Goal: Navigation & Orientation: Locate item on page

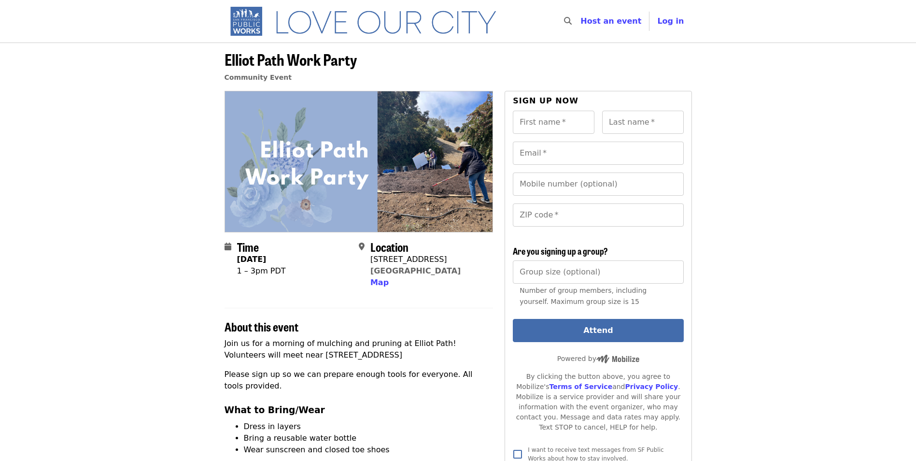
click at [406, 184] on img at bounding box center [359, 161] width 268 height 140
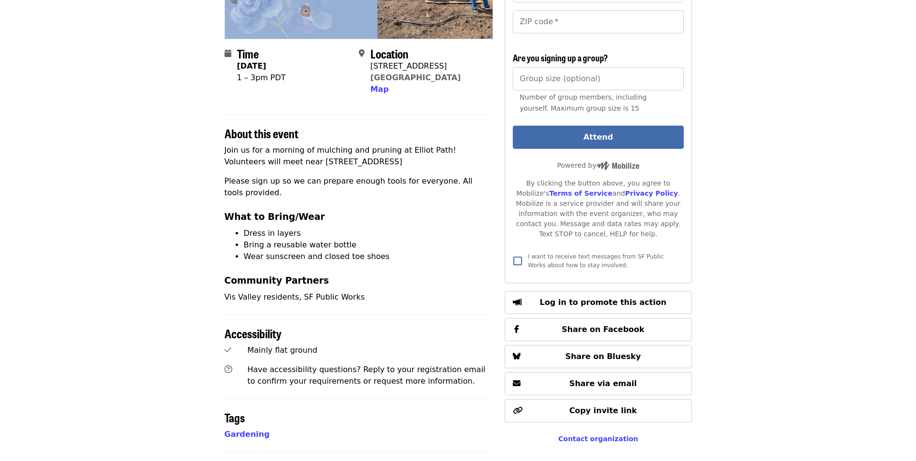
scroll to position [515, 0]
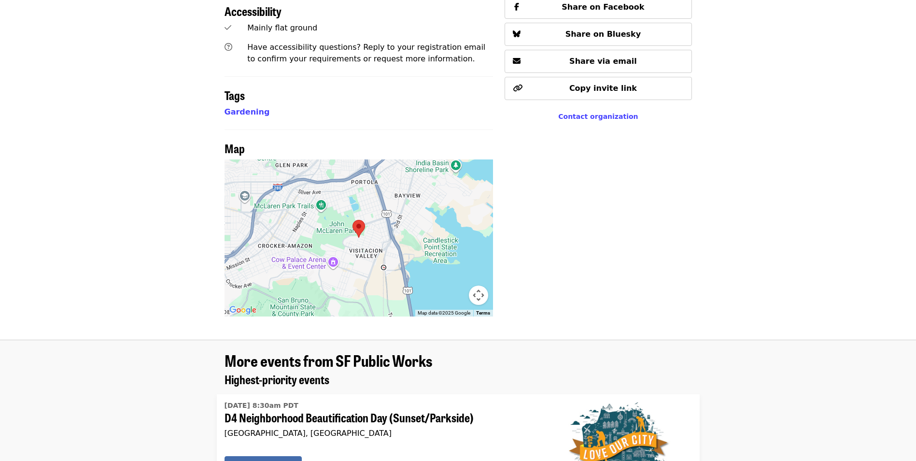
click at [482, 294] on button "Map camera controls" at bounding box center [478, 294] width 19 height 19
click at [456, 249] on button "Zoom in" at bounding box center [454, 246] width 19 height 19
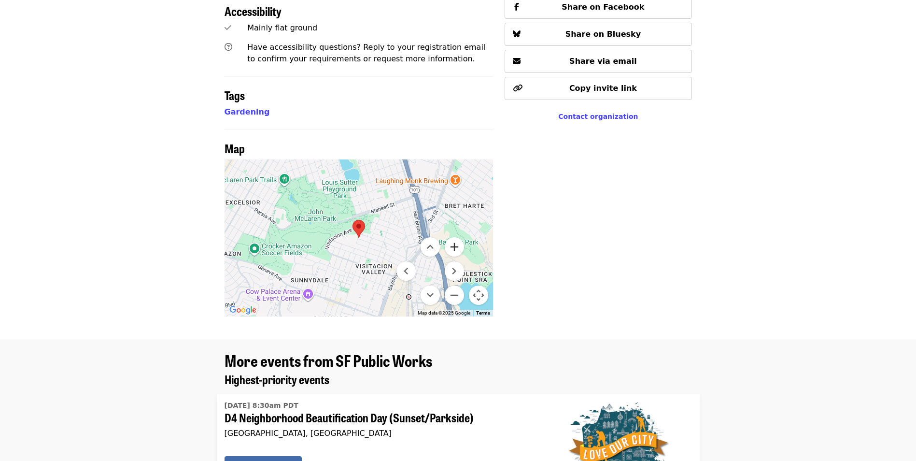
click at [456, 249] on button "Zoom in" at bounding box center [454, 246] width 19 height 19
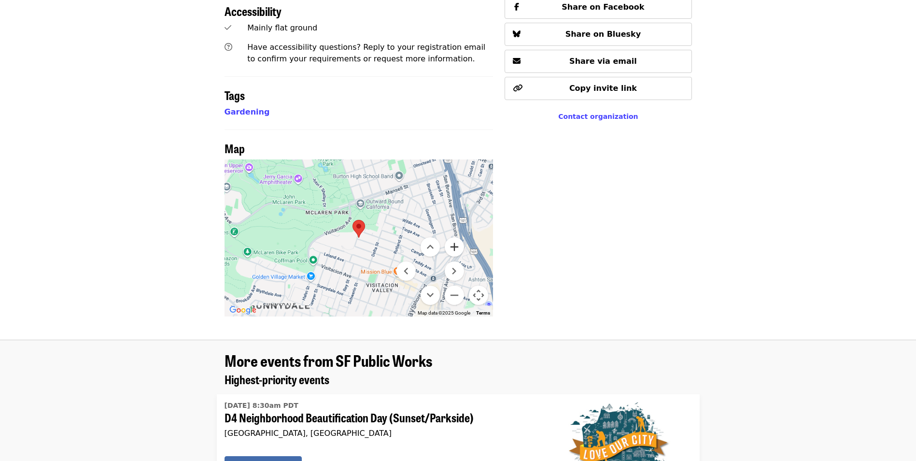
click at [456, 249] on button "Zoom in" at bounding box center [454, 246] width 19 height 19
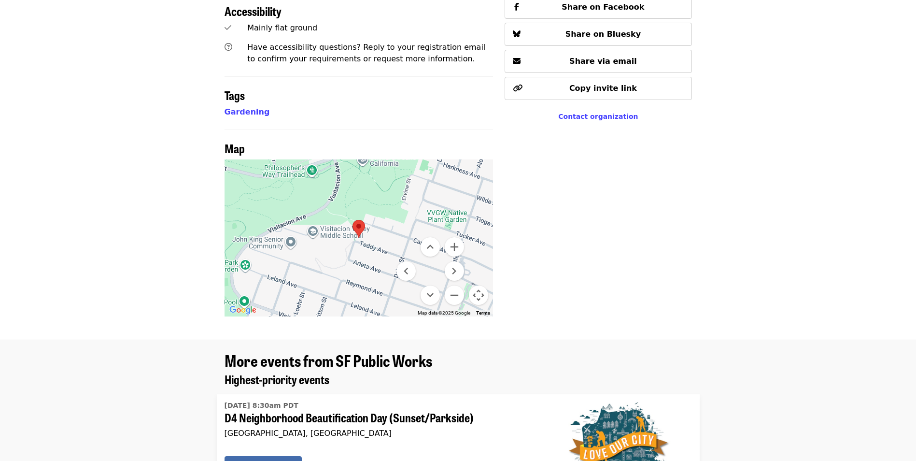
drag, startPoint x: 366, startPoint y: 247, endPoint x: 365, endPoint y: 228, distance: 18.9
click at [365, 229] on div at bounding box center [359, 237] width 269 height 157
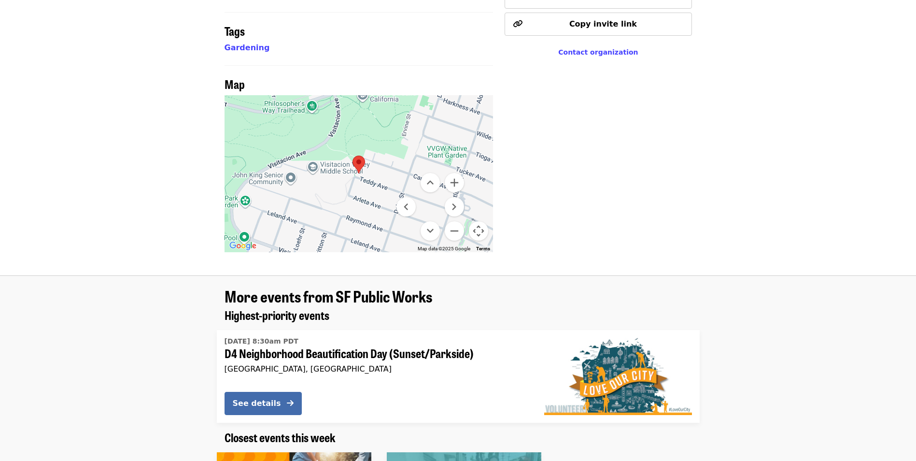
click at [483, 234] on button "Map camera controls" at bounding box center [478, 230] width 19 height 19
click at [438, 211] on div at bounding box center [359, 173] width 269 height 157
click at [477, 234] on button "Map camera controls" at bounding box center [478, 230] width 19 height 19
click at [454, 205] on button "Move right" at bounding box center [454, 206] width 19 height 19
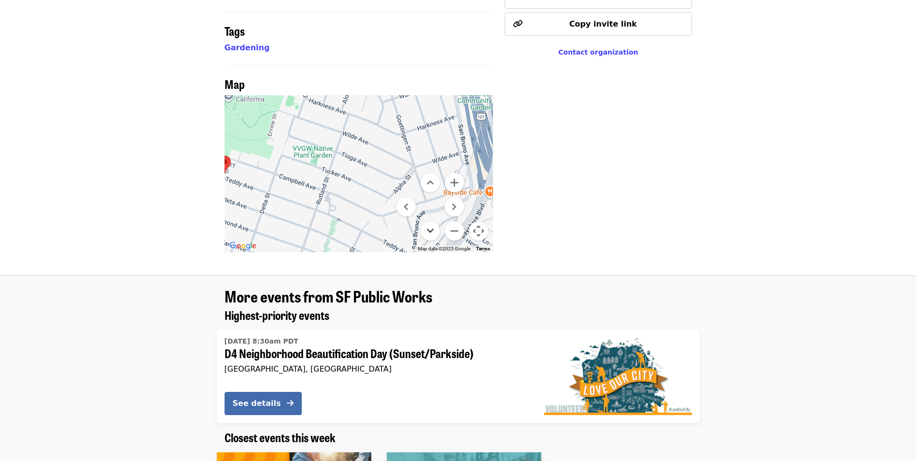
click at [429, 223] on button "Move down" at bounding box center [430, 230] width 19 height 19
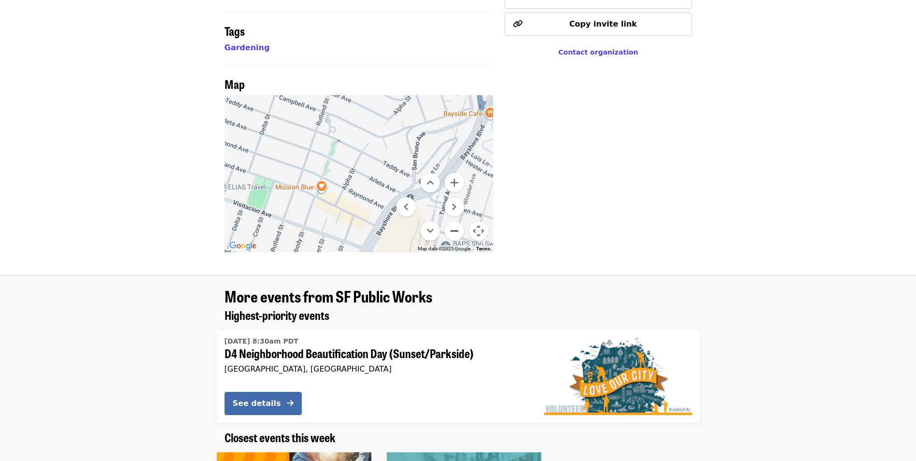
click at [453, 231] on button "Zoom out" at bounding box center [454, 230] width 19 height 19
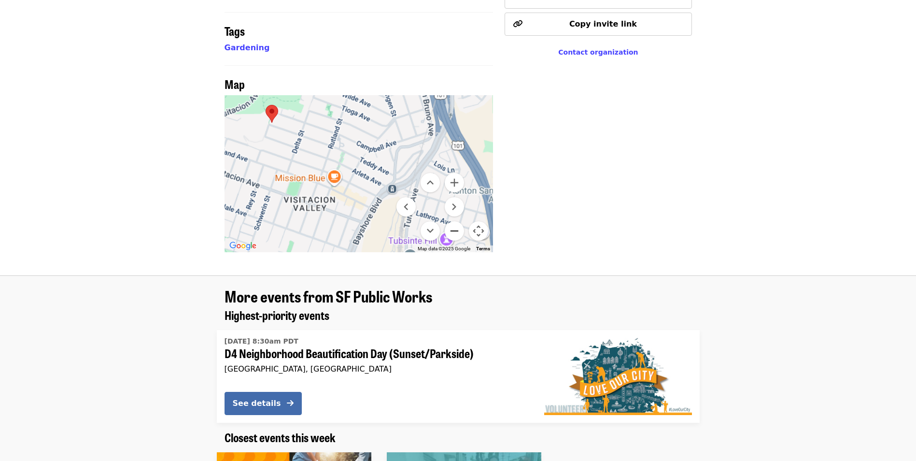
click at [453, 231] on button "Zoom out" at bounding box center [454, 230] width 19 height 19
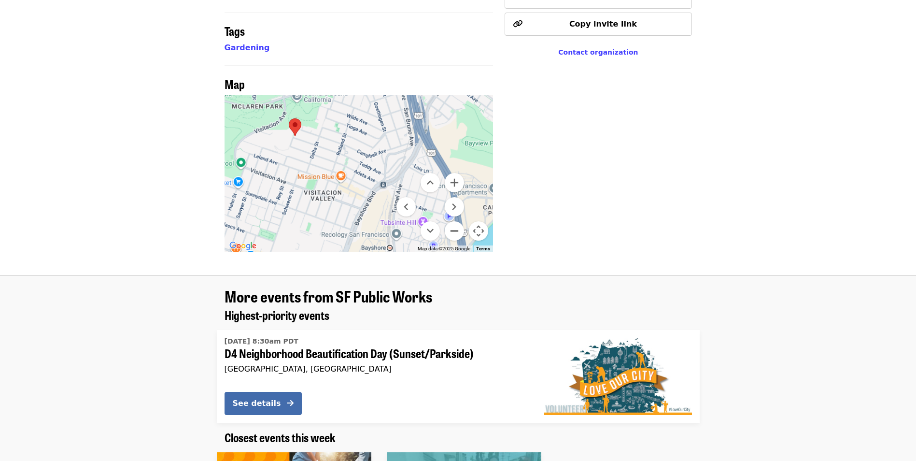
click at [453, 231] on button "Zoom out" at bounding box center [454, 230] width 19 height 19
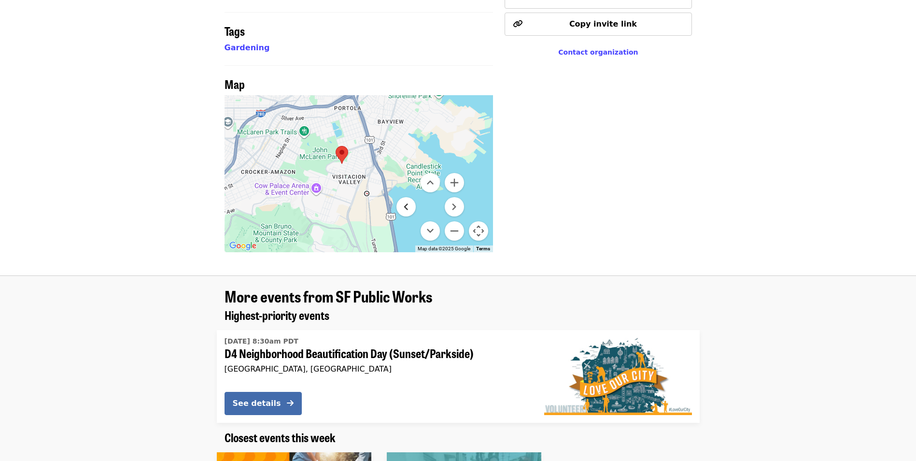
click at [408, 207] on button "Move left" at bounding box center [405, 206] width 19 height 19
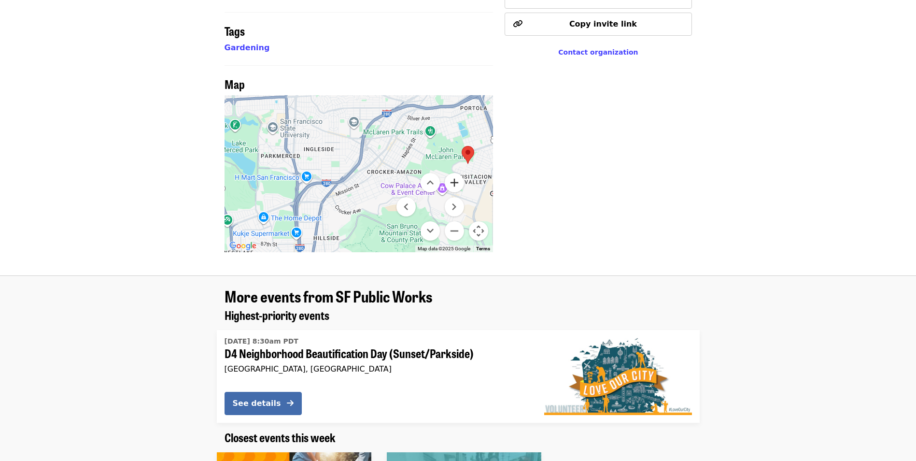
click at [450, 188] on button "Zoom in" at bounding box center [454, 182] width 19 height 19
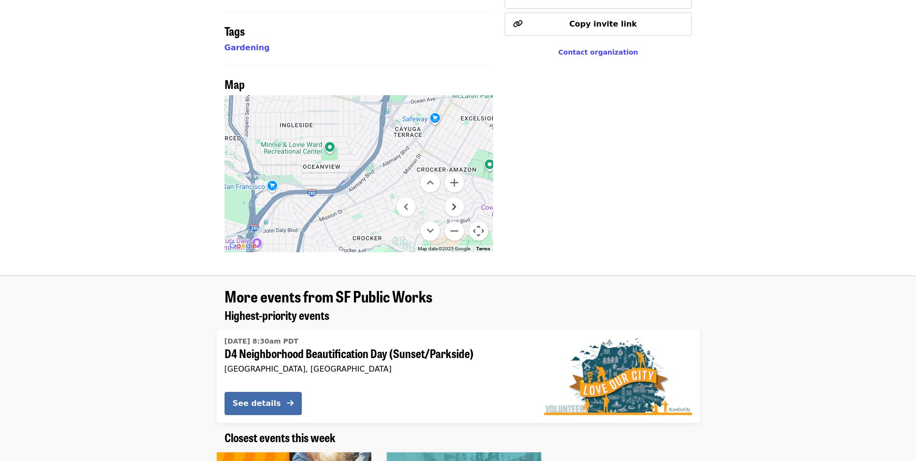
click at [455, 201] on button "Move right" at bounding box center [454, 206] width 19 height 19
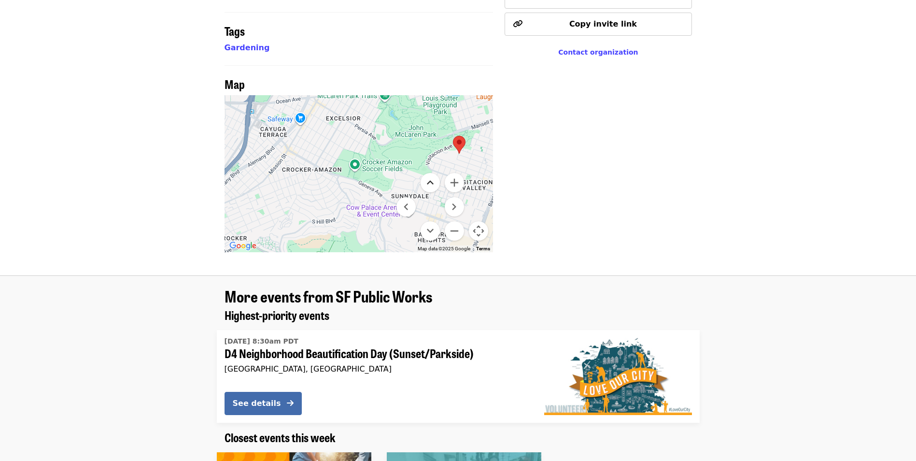
click at [433, 181] on button "Move up" at bounding box center [430, 182] width 19 height 19
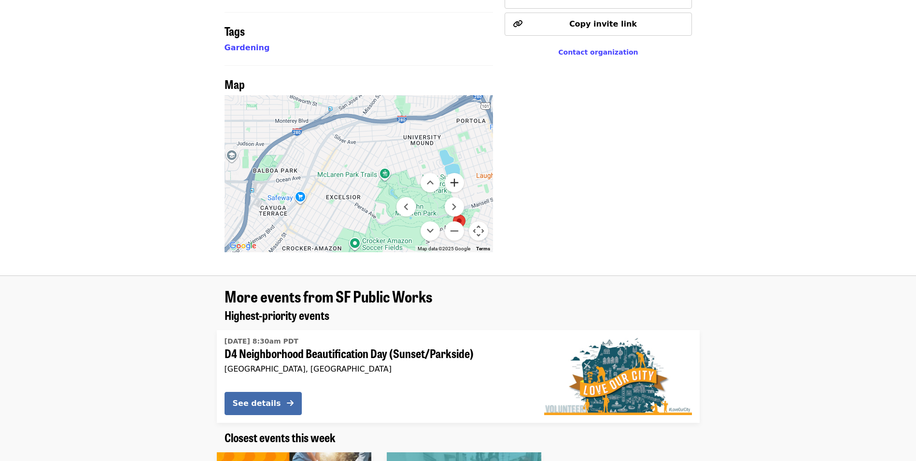
click at [457, 182] on button "Zoom in" at bounding box center [454, 182] width 19 height 19
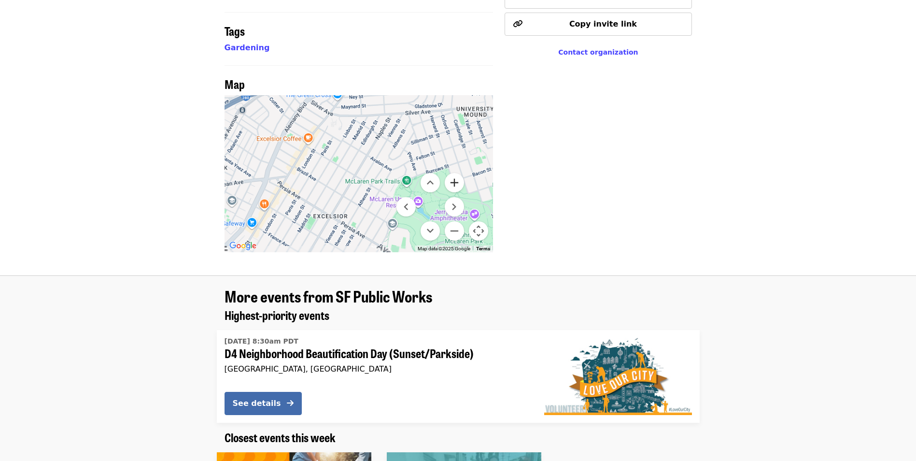
click at [457, 182] on button "Zoom in" at bounding box center [454, 182] width 19 height 19
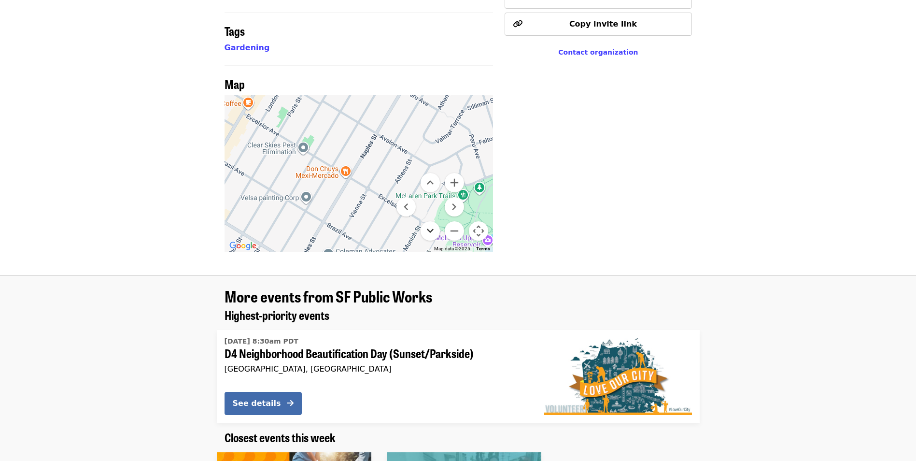
click at [438, 225] on button "Move down" at bounding box center [430, 230] width 19 height 19
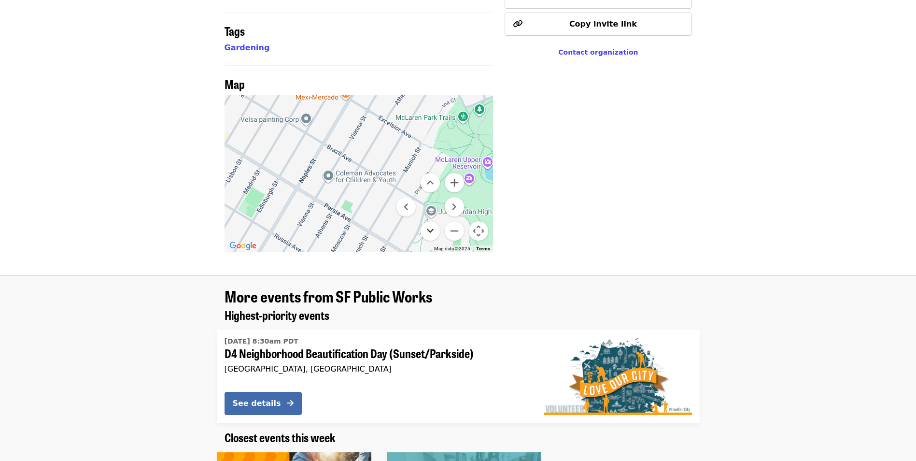
click at [427, 228] on button "Move down" at bounding box center [430, 230] width 19 height 19
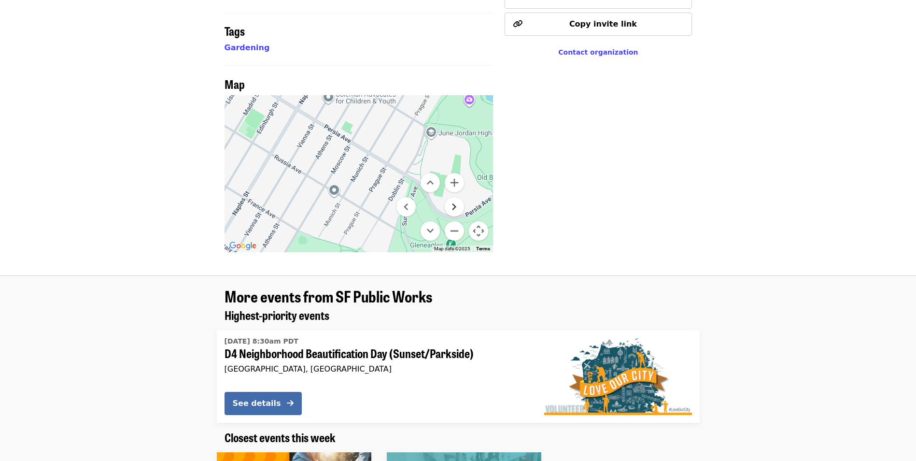
click at [456, 209] on button "Move right" at bounding box center [454, 206] width 19 height 19
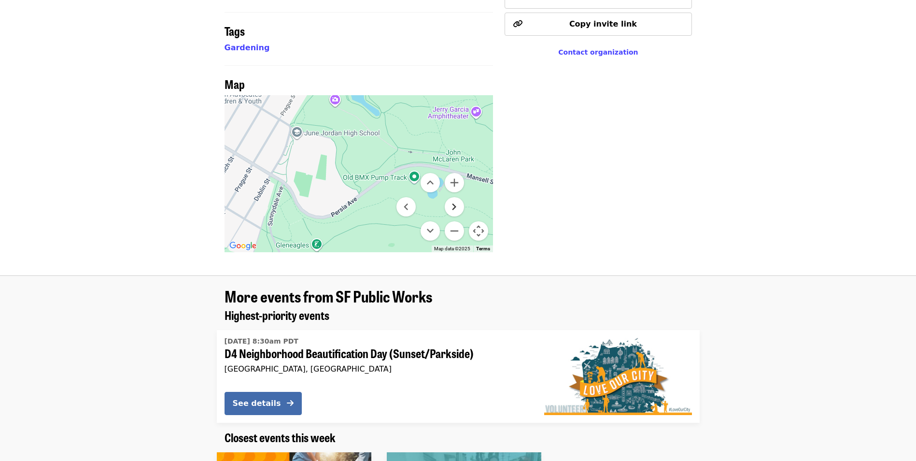
click at [455, 209] on button "Move right" at bounding box center [454, 206] width 19 height 19
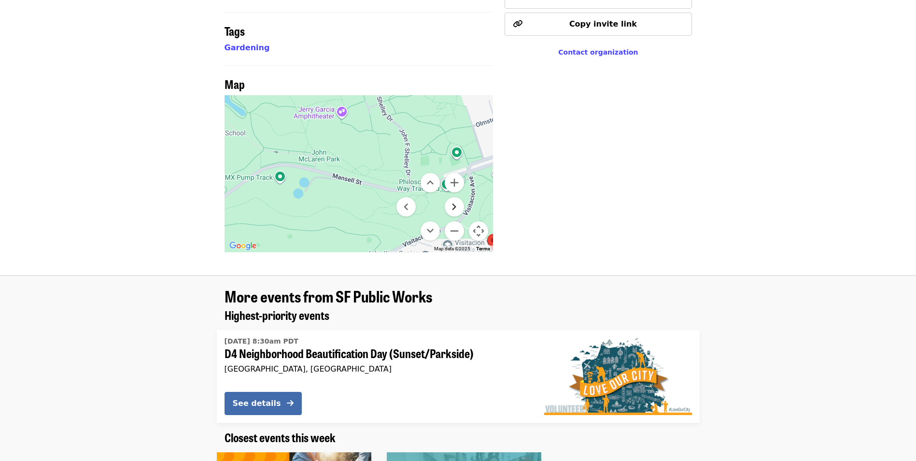
click at [455, 209] on button "Move right" at bounding box center [454, 206] width 19 height 19
